Goal: Transaction & Acquisition: Book appointment/travel/reservation

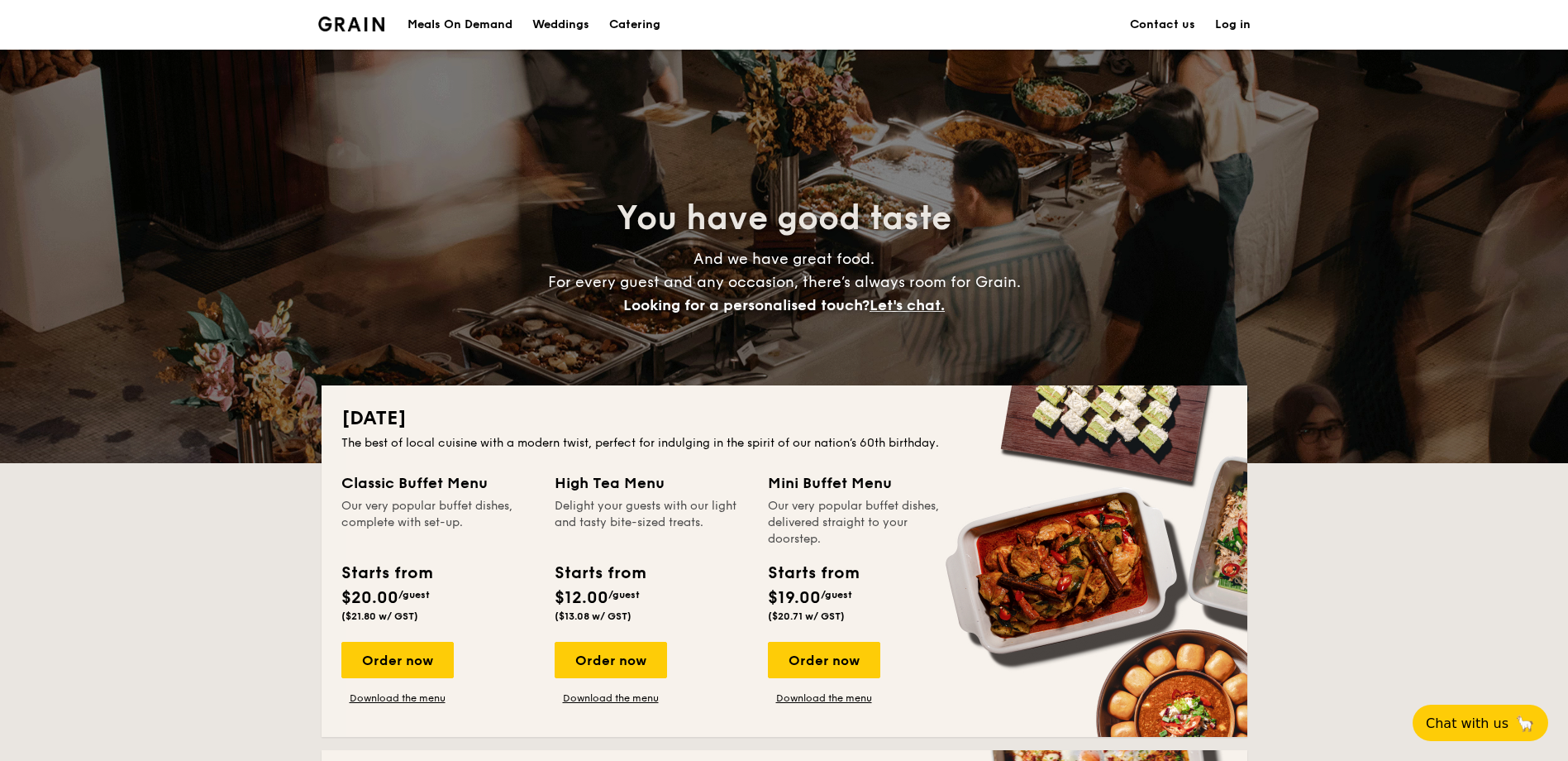
scroll to position [496, 0]
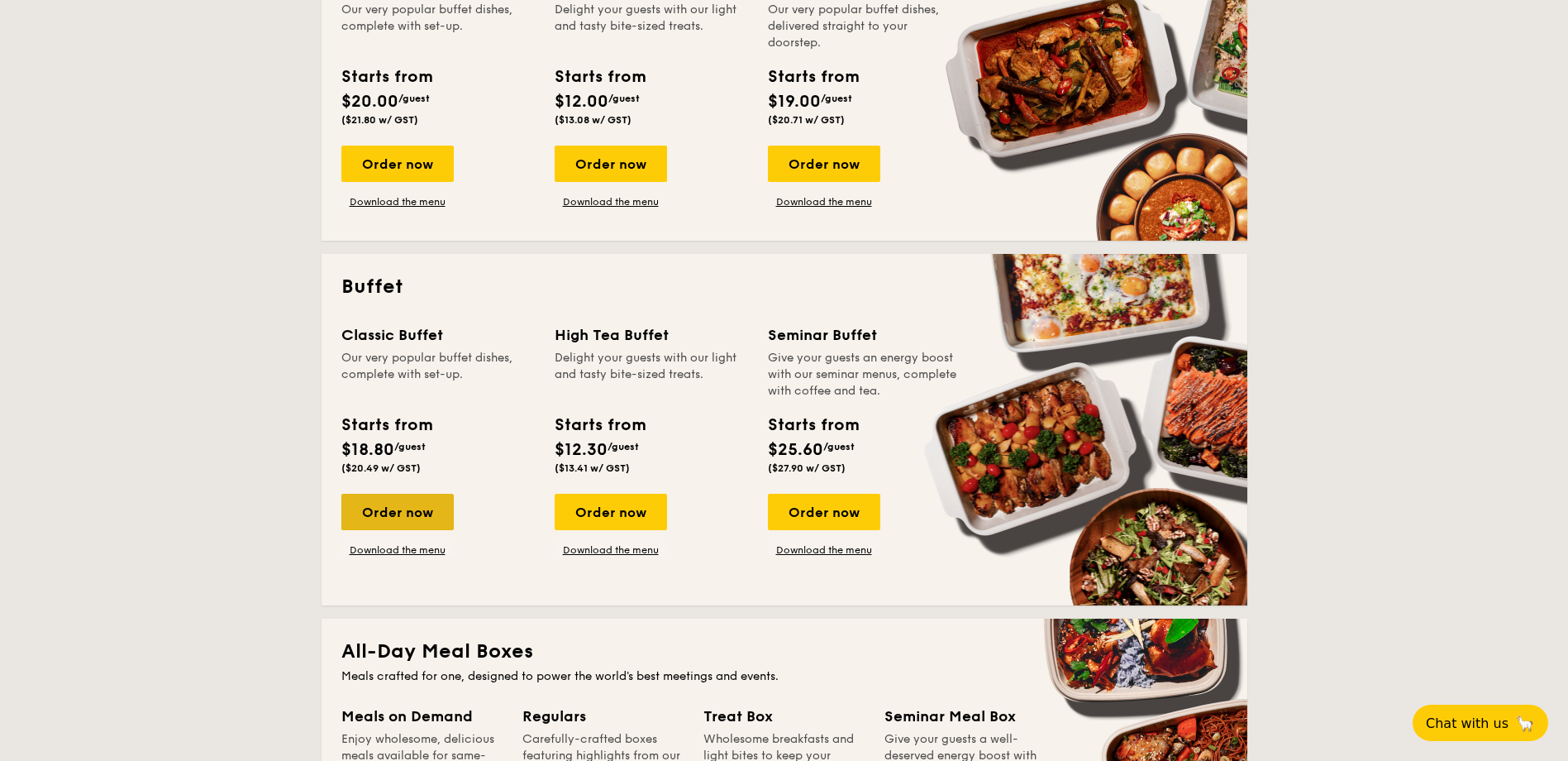
drag, startPoint x: 397, startPoint y: 521, endPoint x: 427, endPoint y: 524, distance: 30.1
click at [427, 524] on div "Order now" at bounding box center [397, 512] width 112 height 36
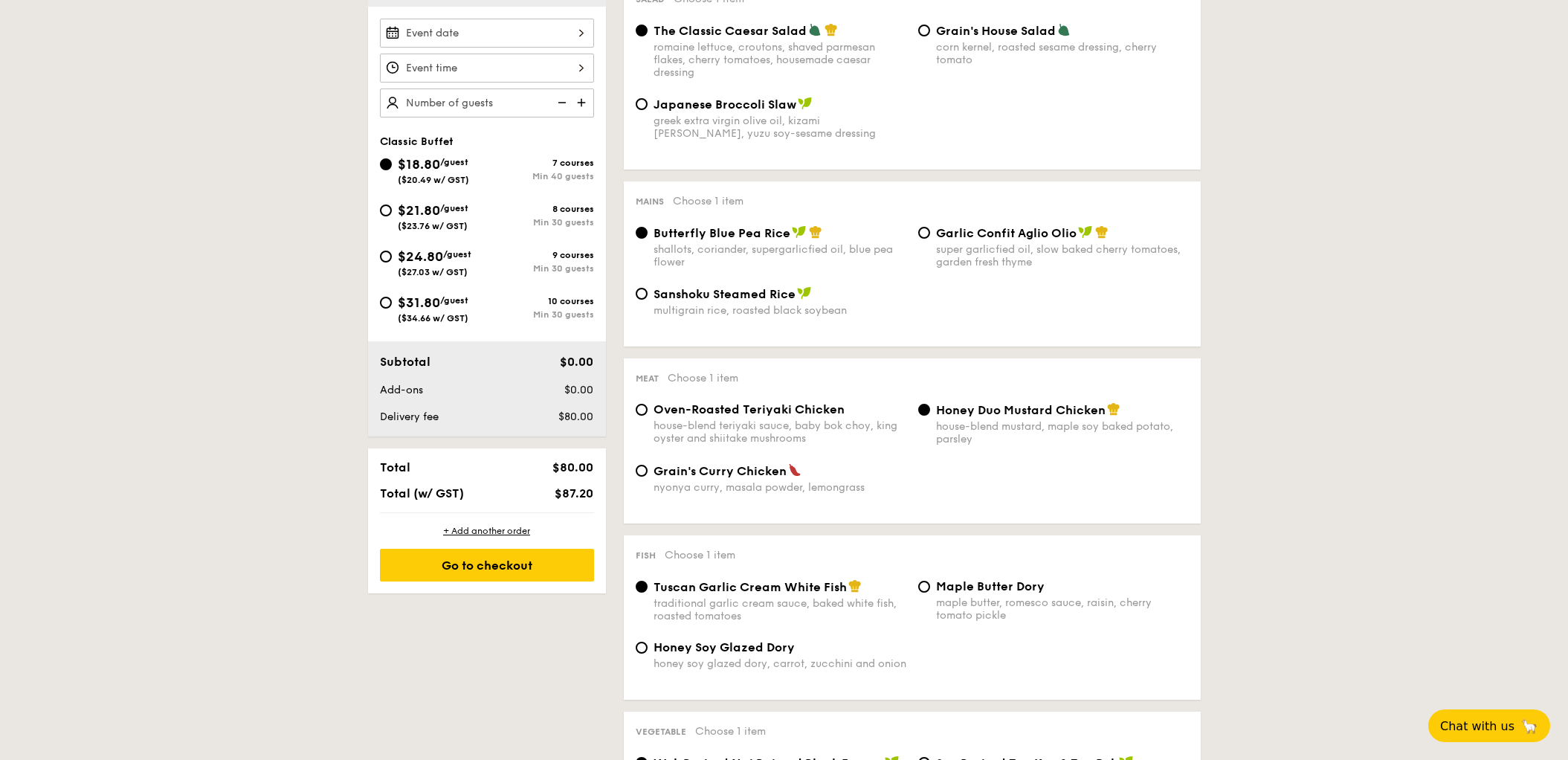
scroll to position [196, 0]
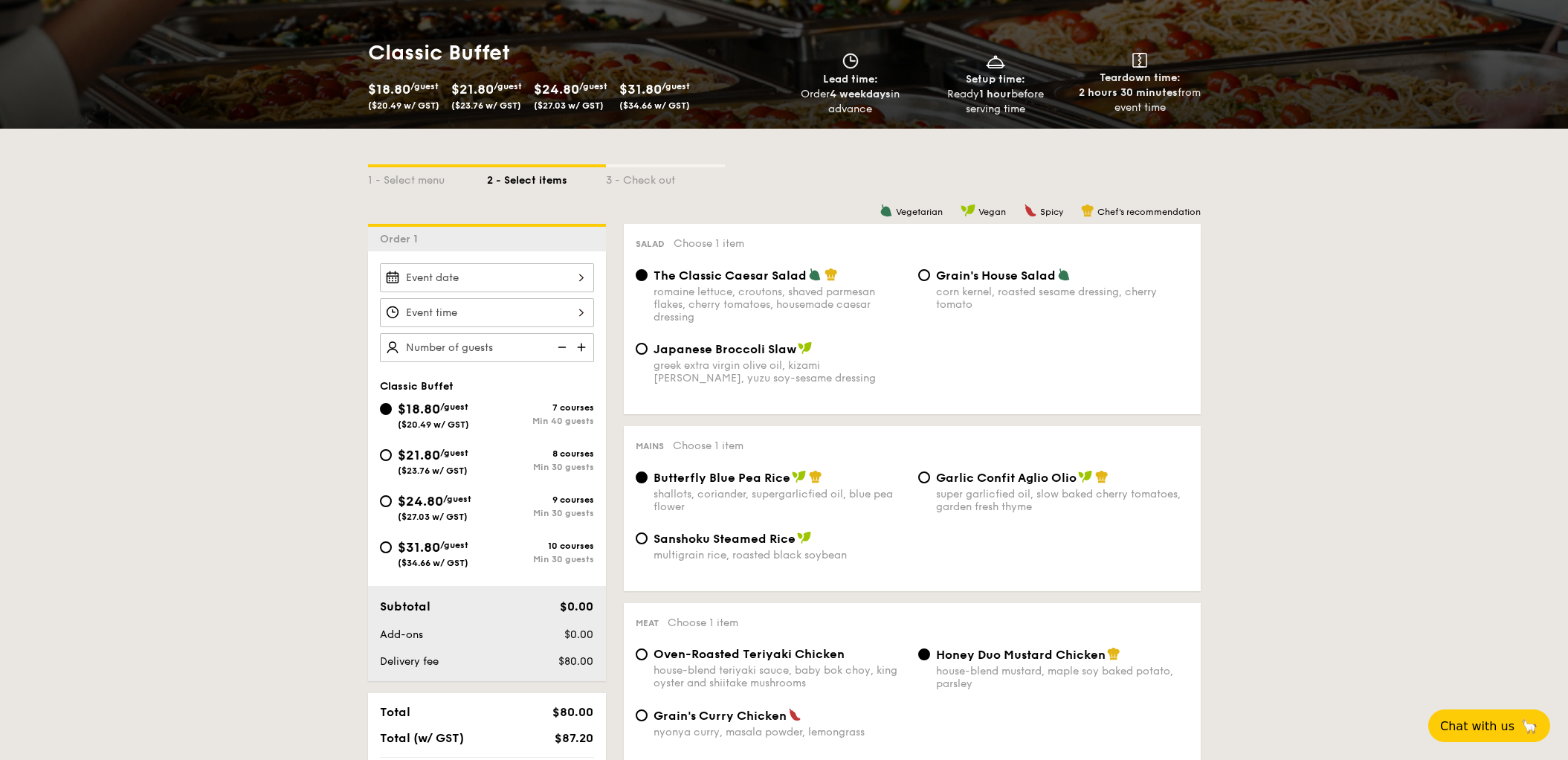
click at [576, 270] on input "Smoked Mesquite Whole Chicken brined in our in-house blend of herbs and spices,…" at bounding box center [487, 278] width 214 height 29
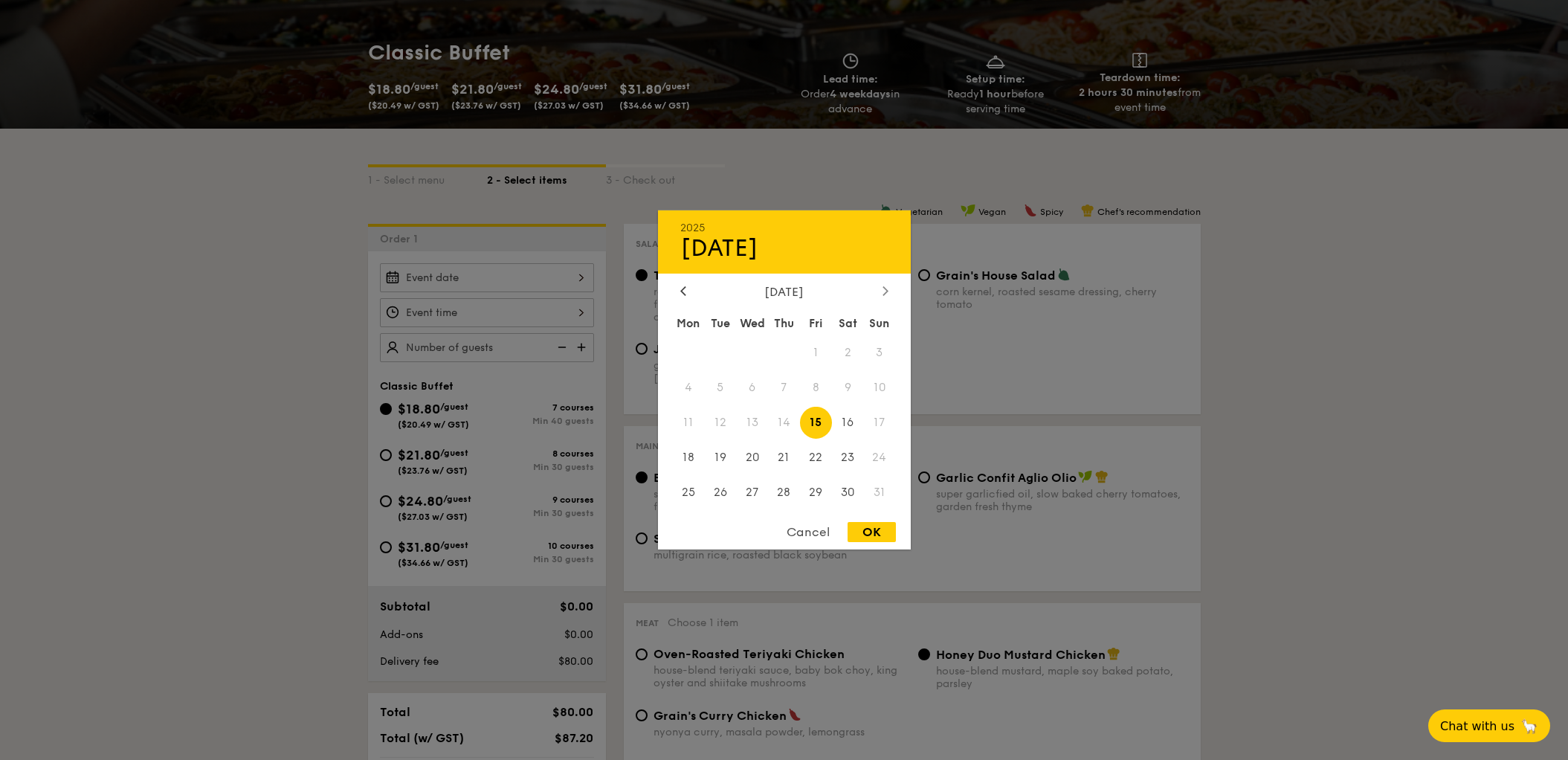
drag, startPoint x: 886, startPoint y: 296, endPoint x: 879, endPoint y: 284, distance: 13.9
click at [879, 285] on div at bounding box center [885, 292] width 14 height 15
click at [744, 382] on span "10" at bounding box center [751, 388] width 32 height 32
click at [859, 525] on div "OK" at bounding box center [872, 531] width 48 height 20
type input "[DATE]"
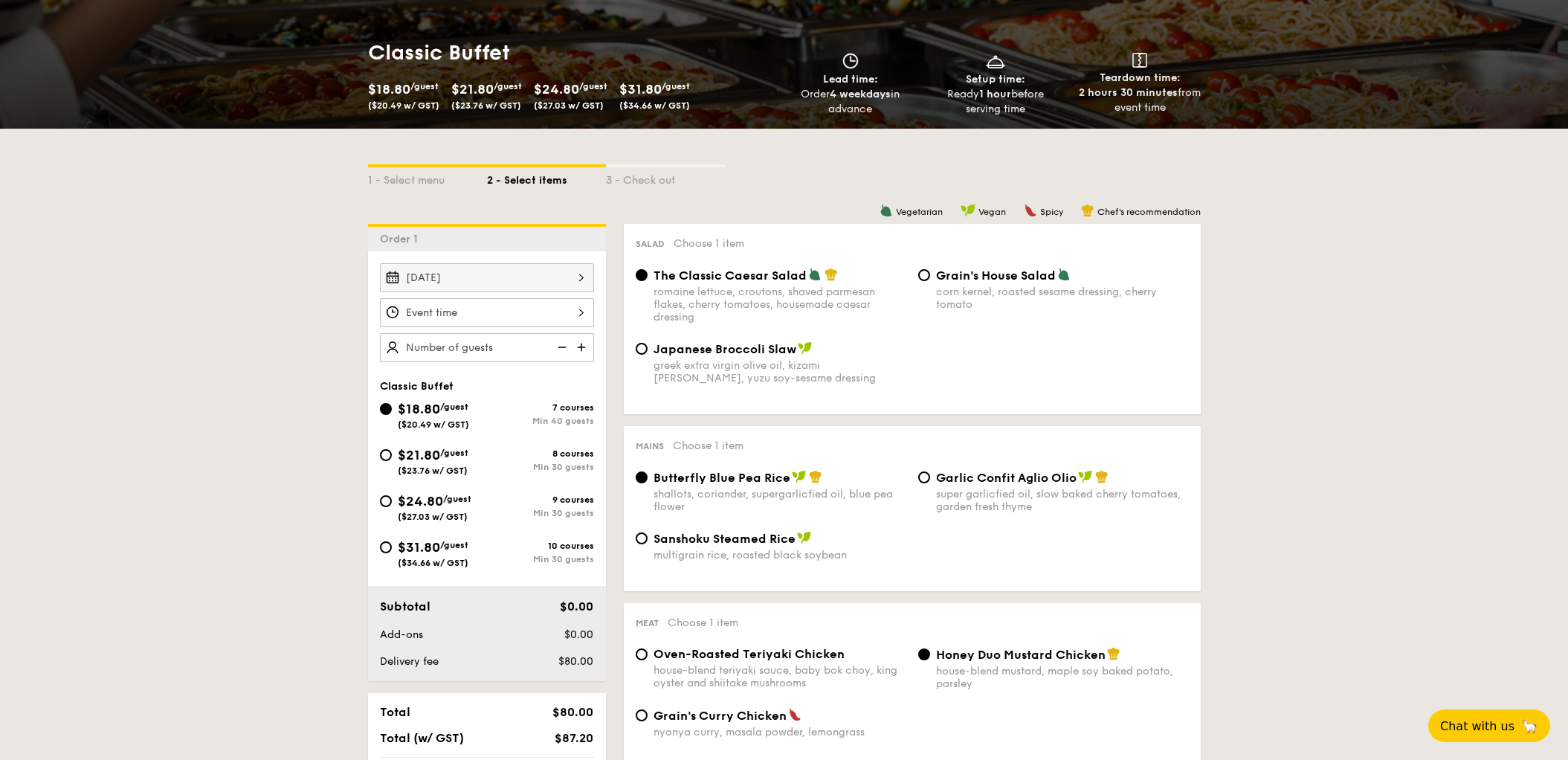
click at [573, 311] on input "Smoked Mesquite Whole Chicken brined in our in-house blend of herbs and spices,…" at bounding box center [487, 312] width 214 height 29
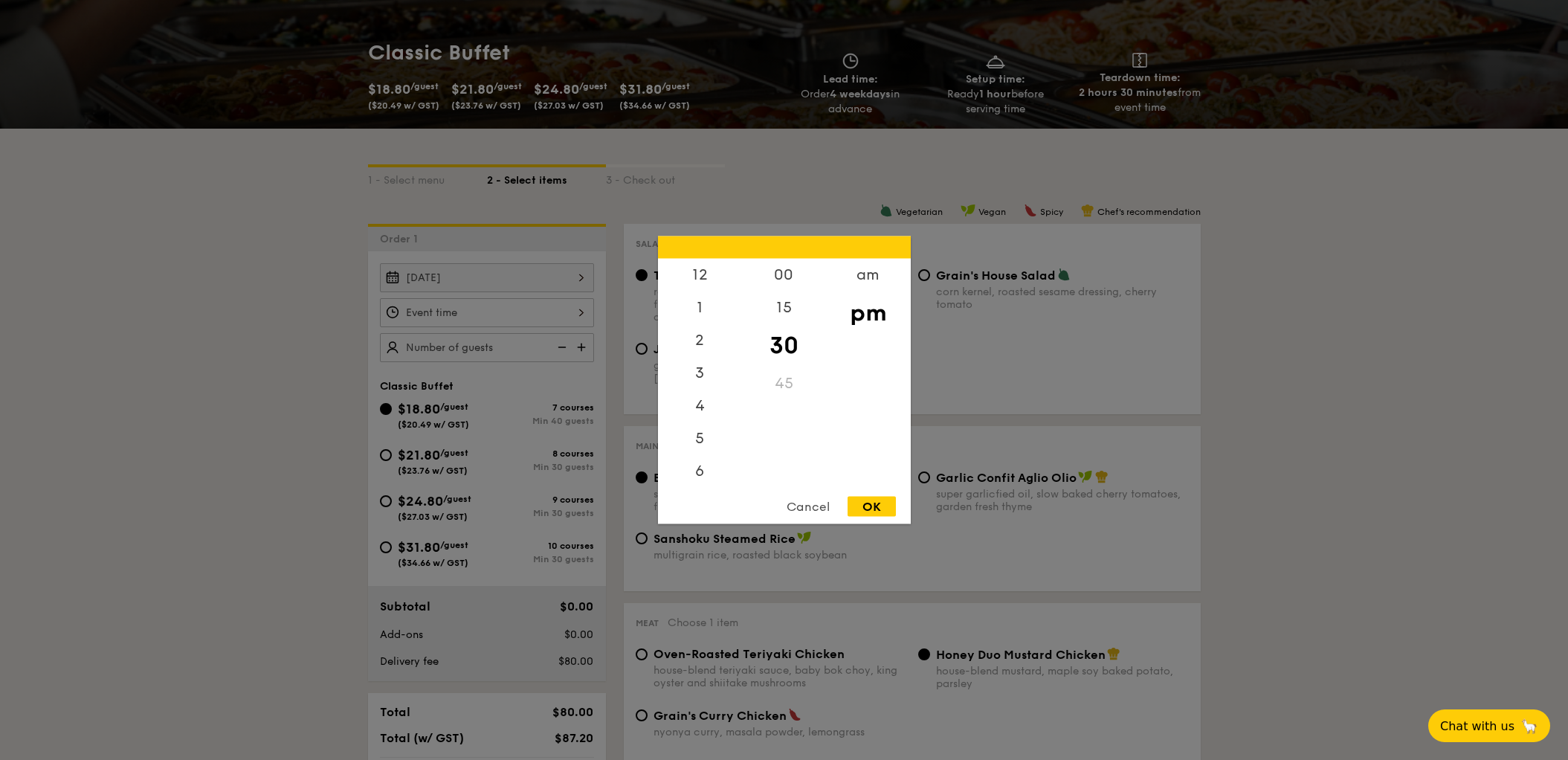
scroll to position [105, 0]
click at [699, 524] on div "11" at bounding box center [700, 540] width 84 height 33
click at [861, 265] on div "am" at bounding box center [868, 280] width 84 height 43
click at [693, 472] on div "11" at bounding box center [700, 465] width 84 height 43
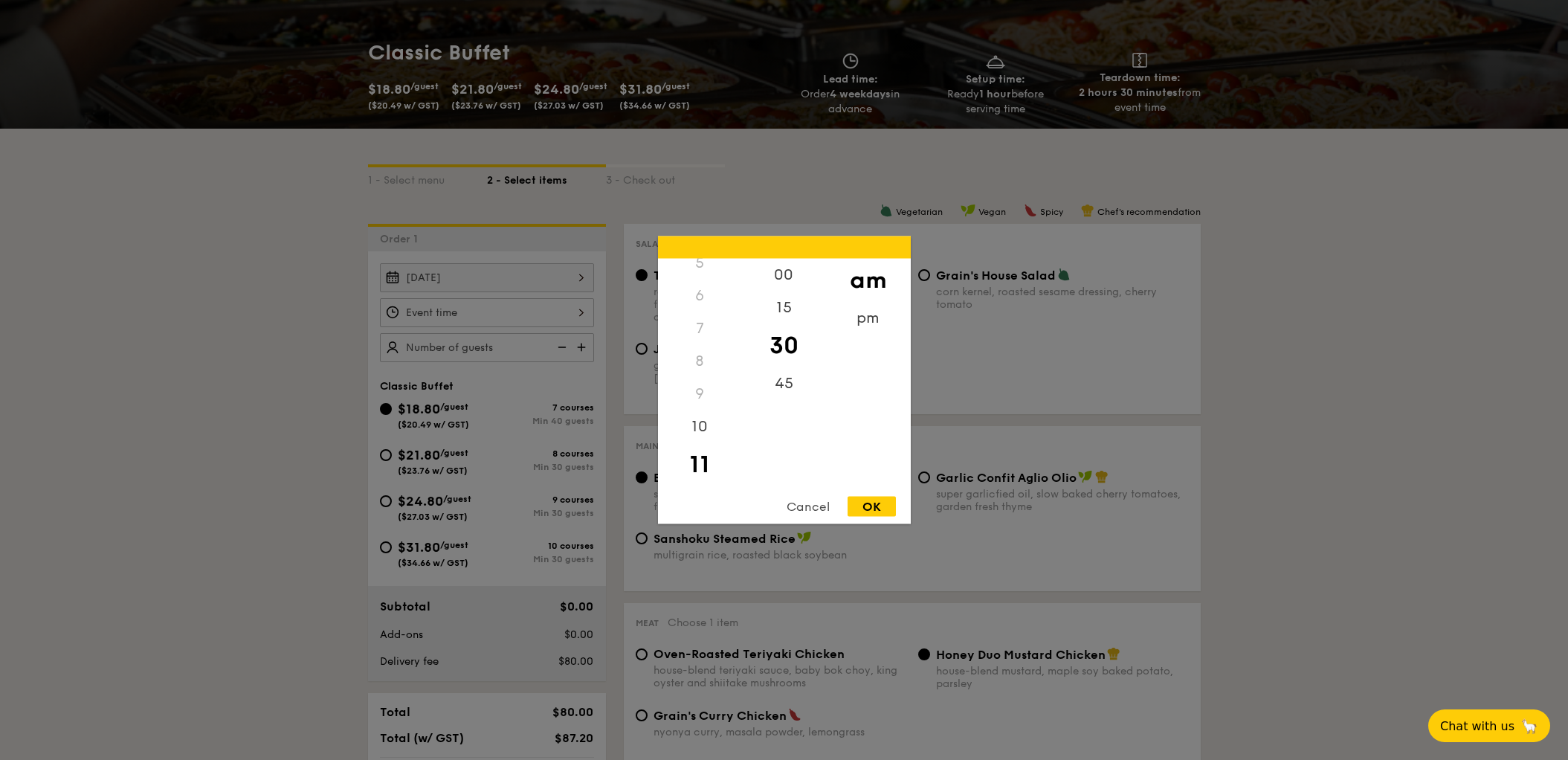
scroll to position [165, 0]
click at [866, 276] on div "am" at bounding box center [868, 280] width 84 height 43
drag, startPoint x: 864, startPoint y: 502, endPoint x: 875, endPoint y: 508, distance: 12.5
click at [874, 508] on div "OK" at bounding box center [872, 507] width 48 height 20
type input "11:30AM"
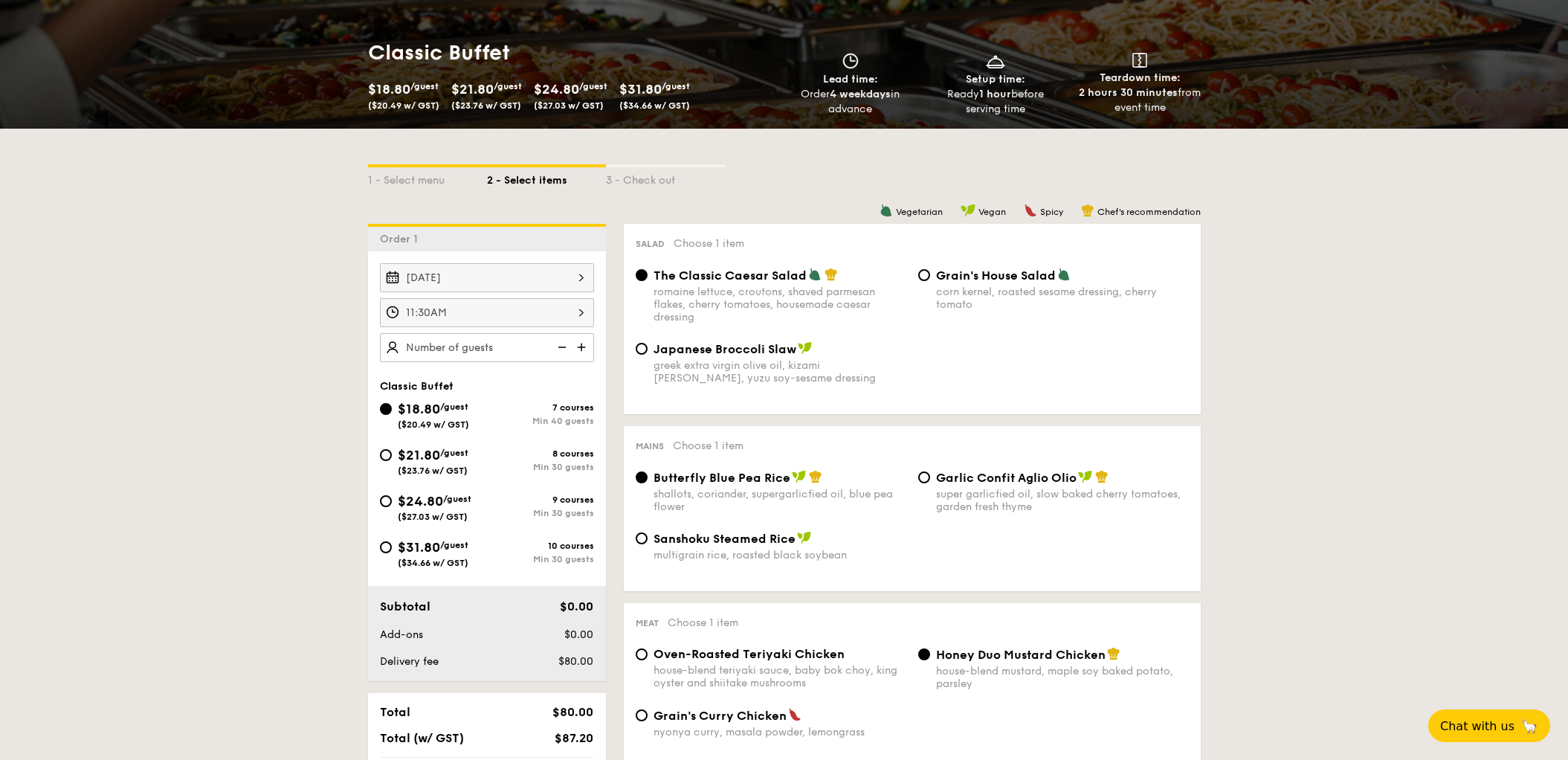
click at [452, 352] on input "text" at bounding box center [487, 347] width 214 height 29
type input "200 guests"
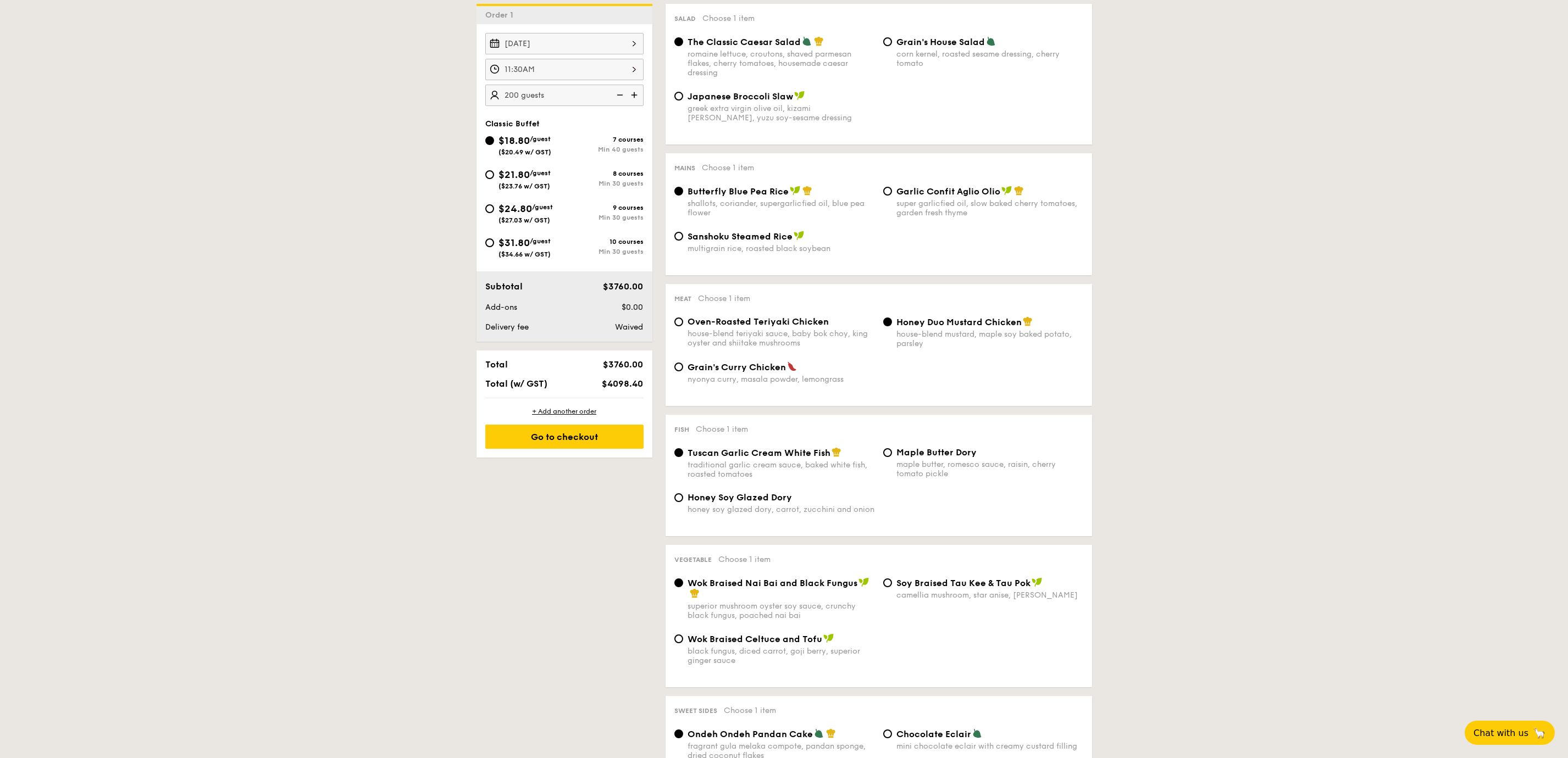
scroll to position [308, 0]
click at [677, 96] on input "Japanese Broccoli Slaw greek extra virgin olive oil, kizami [PERSON_NAME], yuzu…" at bounding box center [679, 95] width 9 height 9
radio input "true"
click at [888, 193] on input "Garlic Confit Aglio Olio super garlicfied oil, slow baked cherry tomatoes, gard…" at bounding box center [888, 190] width 9 height 9
radio input "true"
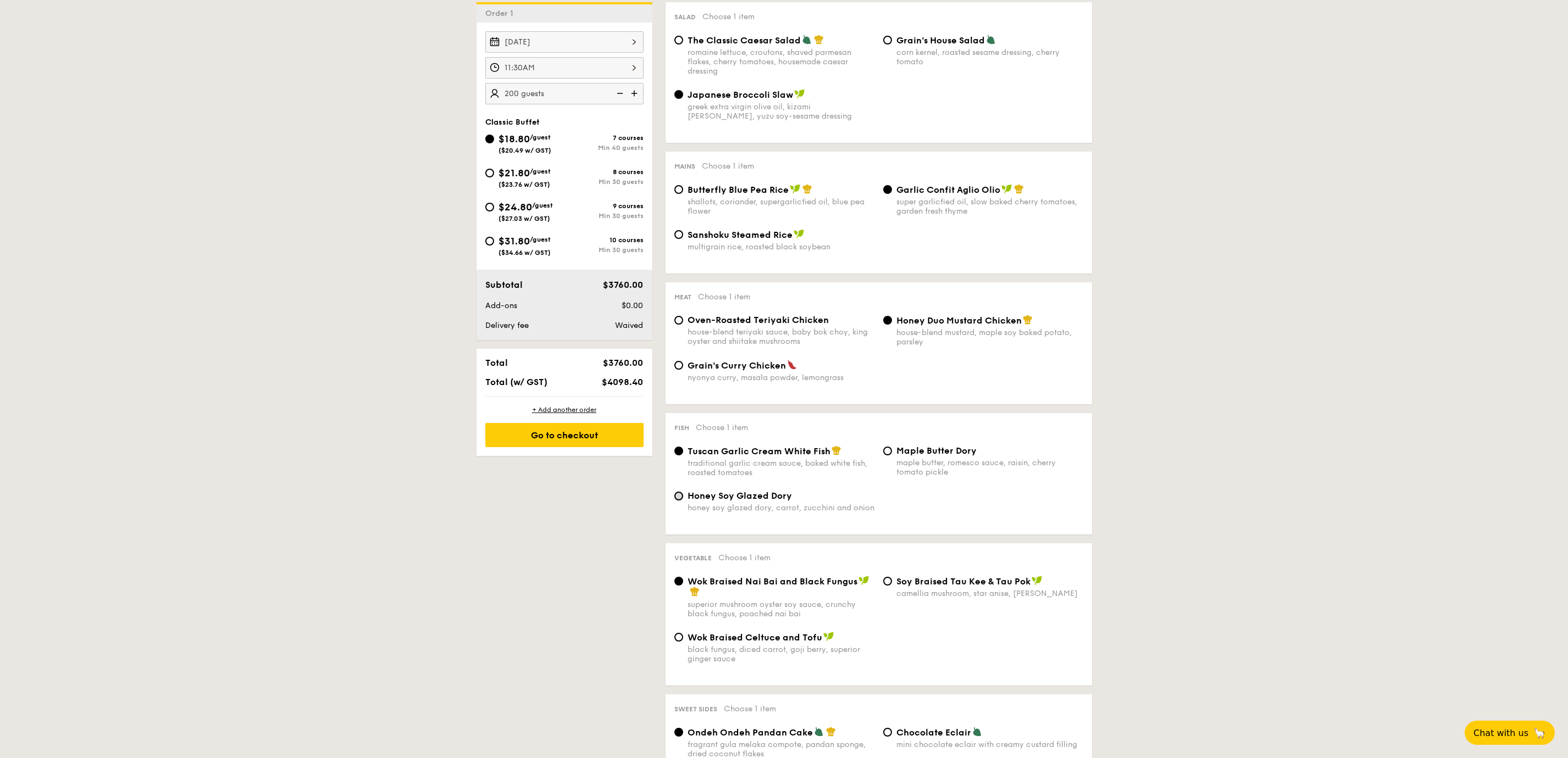
click at [674, 495] on input "Honey Soy Glazed Dory honey soy glazed dory, carrot, zucchini and onion" at bounding box center [679, 496] width 9 height 9
radio input "true"
click at [884, 505] on input "Chocolate Eclair mini chocolate eclair with creamy custard filling" at bounding box center [888, 733] width 9 height 9
radio input "true"
drag, startPoint x: 1324, startPoint y: 574, endPoint x: 1259, endPoint y: 462, distance: 129.5
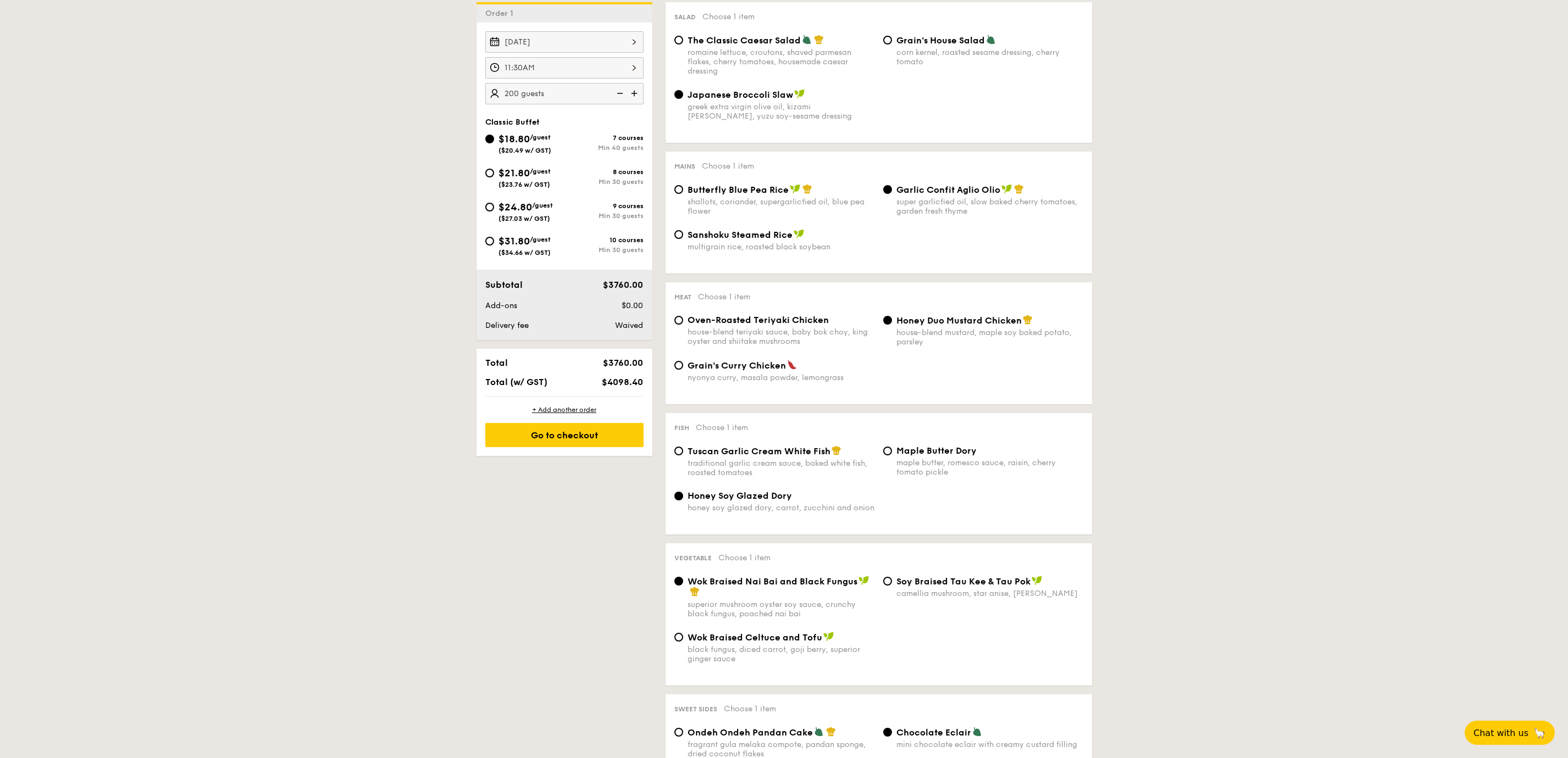
click at [988, 204] on div "1 - Select menu 2 - Select items 3 - Check out Order 1 [DATE] 11:30AM 200 guest…" at bounding box center [784, 617] width 1568 height 1371
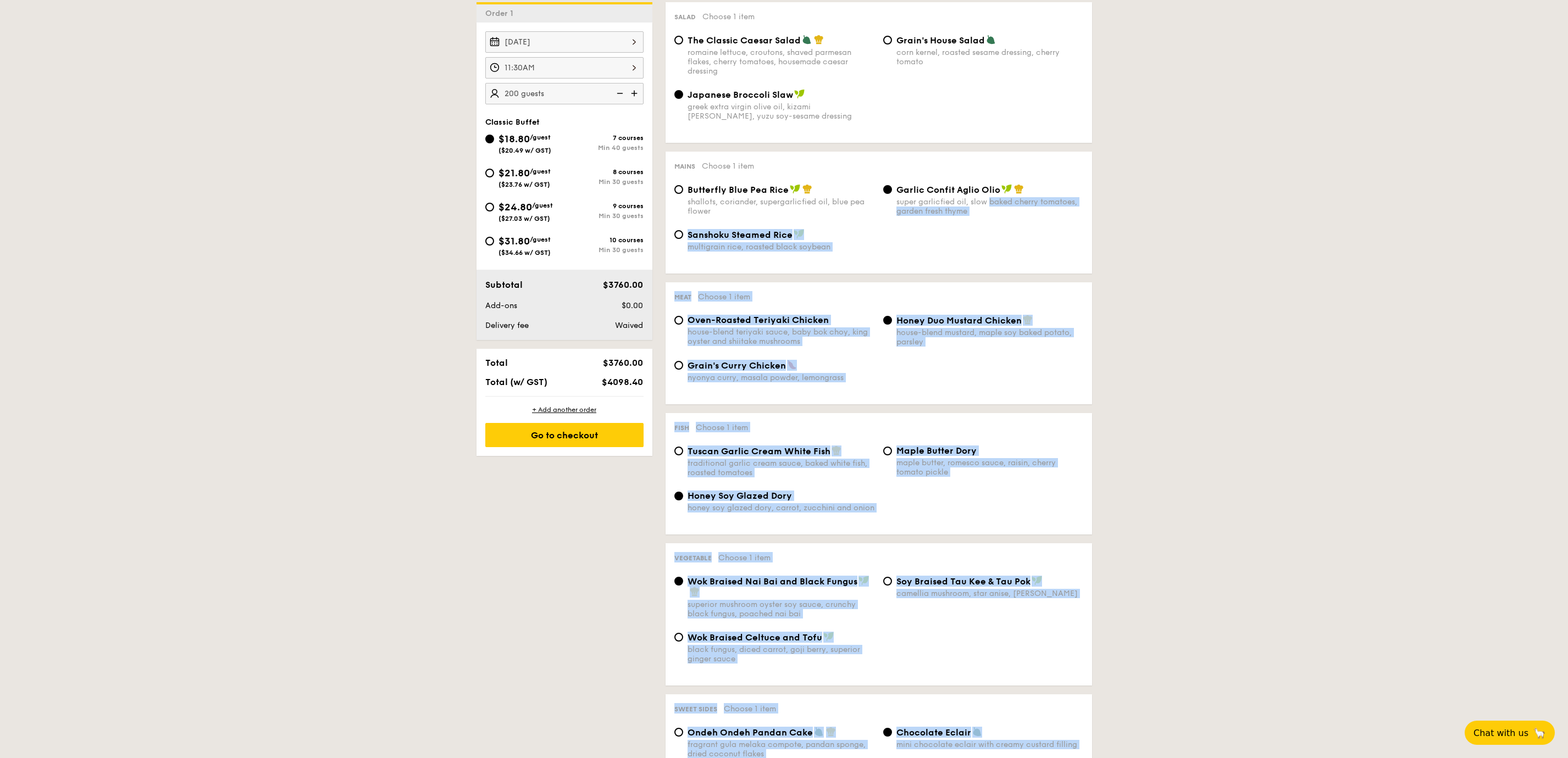
click at [1042, 505] on div "1 - Select menu 2 - Select items 3 - Check out Order 1 [DATE] 11:30AM 200 guest…" at bounding box center [784, 617] width 1568 height 1371
